Goal: Information Seeking & Learning: Learn about a topic

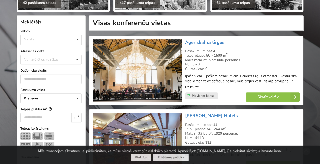
scroll to position [101, 0]
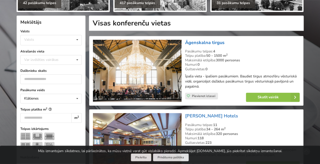
click at [205, 42] on link "Āgenskalna tirgus" at bounding box center [204, 42] width 39 height 6
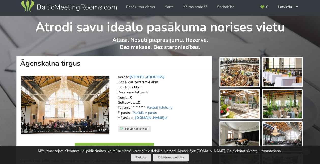
scroll to position [4, 0]
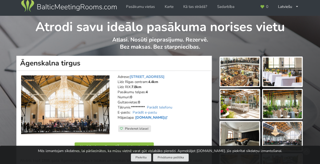
click at [163, 118] on link "www.agenskalnatirgus.lv" at bounding box center [151, 117] width 33 height 5
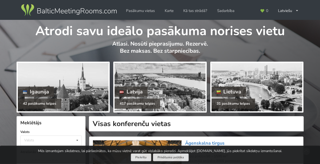
click at [139, 82] on div at bounding box center [160, 87] width 91 height 48
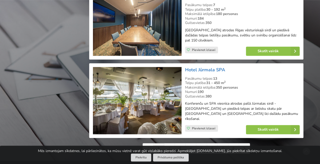
scroll to position [1182, 0]
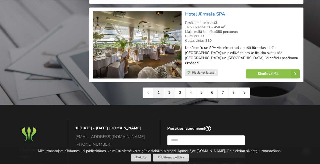
click at [166, 88] on link "2" at bounding box center [169, 93] width 11 height 10
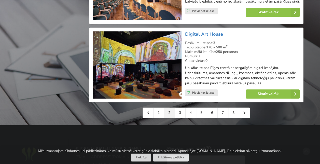
scroll to position [1158, 0]
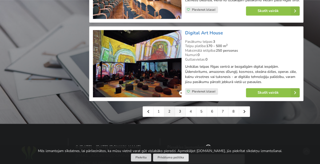
click at [179, 106] on link "3" at bounding box center [180, 111] width 11 height 10
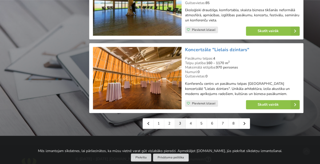
scroll to position [1157, 0]
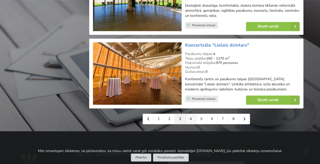
click at [189, 117] on link "4" at bounding box center [191, 119] width 11 height 10
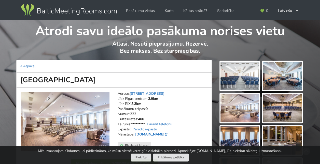
click at [147, 134] on link "[DOMAIN_NAME]" at bounding box center [151, 134] width 33 height 5
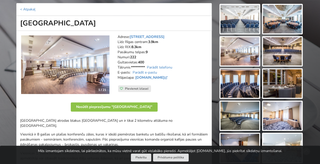
scroll to position [67, 0]
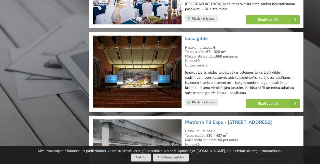
scroll to position [654, 0]
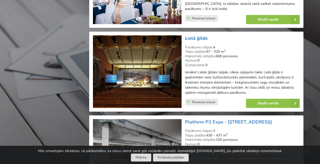
click at [195, 35] on link "Lielā ģilde" at bounding box center [196, 38] width 23 height 6
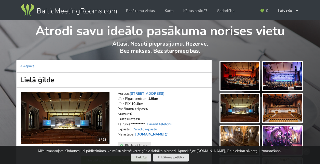
click at [140, 134] on link "lnso.lv" at bounding box center [151, 134] width 33 height 5
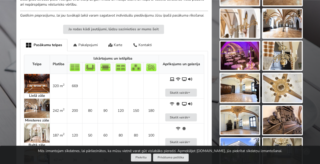
scroll to position [246, 0]
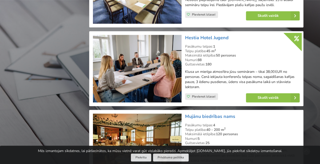
scroll to position [1208, 0]
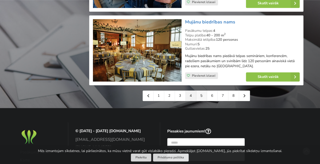
click at [200, 91] on link "5" at bounding box center [201, 96] width 11 height 10
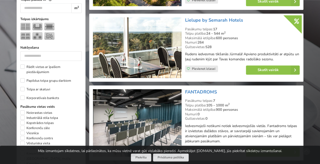
scroll to position [211, 0]
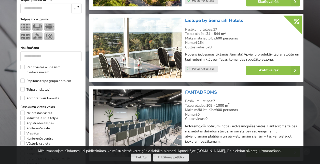
click at [221, 17] on link "Lielupe by Semarah Hotels" at bounding box center [214, 20] width 58 height 6
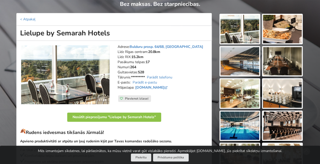
scroll to position [47, 0]
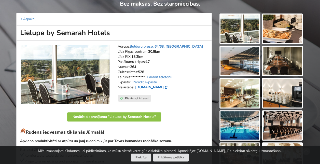
click at [152, 88] on link "lielupe.semarahhotels.com" at bounding box center [151, 87] width 33 height 5
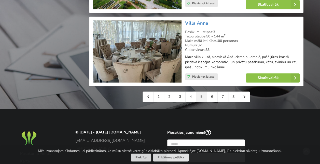
scroll to position [1203, 0]
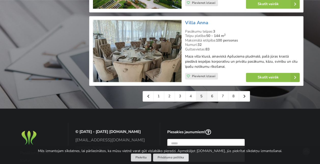
click at [209, 91] on link "6" at bounding box center [212, 96] width 11 height 10
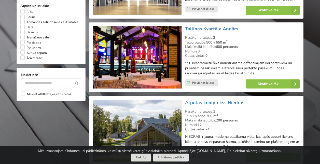
scroll to position [439, 0]
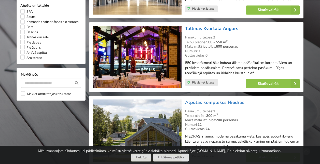
click at [222, 25] on link "Tallinas Kvartāla Angārs" at bounding box center [211, 28] width 53 height 6
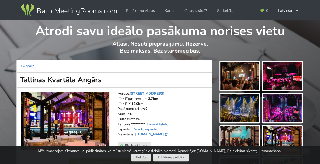
click at [159, 131] on address "Adrese: Tallinas iela 10, Rīga Līdz Rīgas centram: 3.7km Līdz RIX: 12.0km Pasāk…" at bounding box center [163, 116] width 90 height 51
click at [159, 133] on link "www.kvartalaangars.lv" at bounding box center [151, 134] width 33 height 5
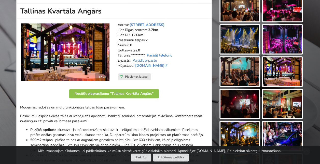
scroll to position [69, 0]
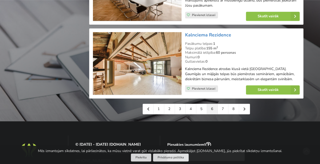
scroll to position [1179, 0]
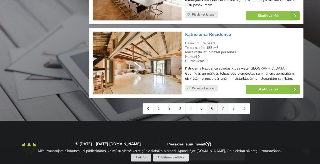
click at [226, 106] on link "7" at bounding box center [223, 108] width 11 height 10
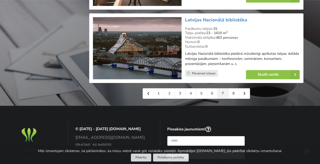
scroll to position [1216, 0]
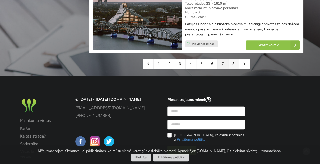
click at [232, 59] on link "8" at bounding box center [233, 64] width 11 height 10
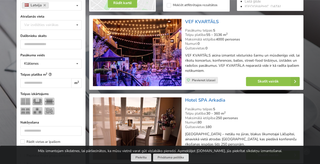
scroll to position [136, 0]
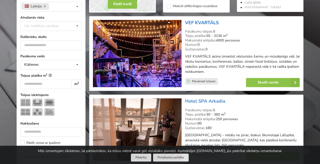
click at [211, 21] on link "VEF KVARTĀLS" at bounding box center [202, 23] width 34 height 6
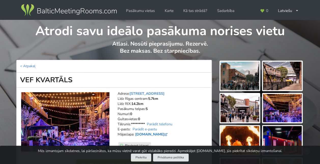
click at [146, 132] on link "[DOMAIN_NAME]" at bounding box center [151, 134] width 33 height 5
